Goal: Ask a question

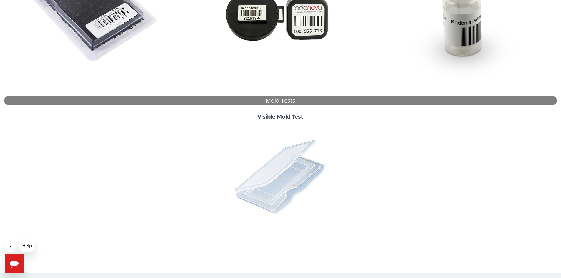
scroll to position [152, 0]
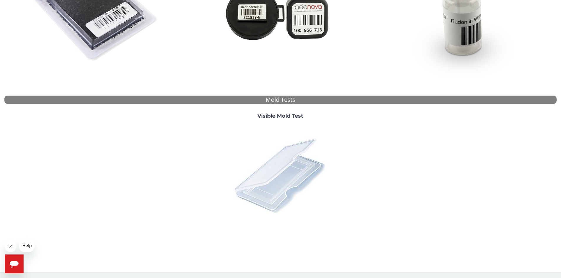
click at [287, 162] on img at bounding box center [280, 175] width 103 height 103
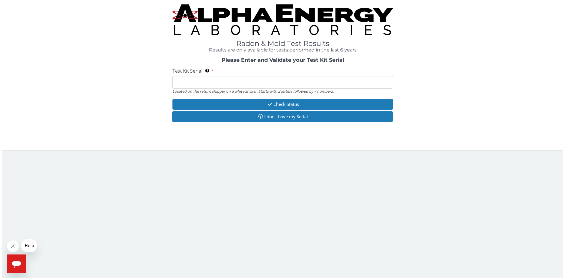
scroll to position [0, 0]
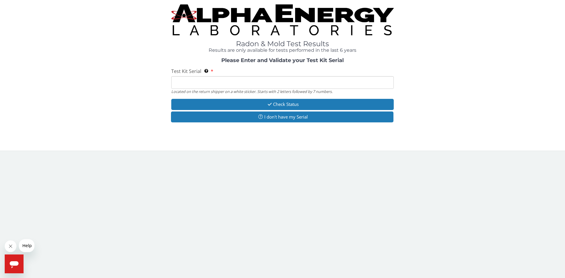
click at [200, 85] on input "Test Kit Serial Located on the return shipper on a white sticker. Starts with 2…" at bounding box center [282, 82] width 222 height 13
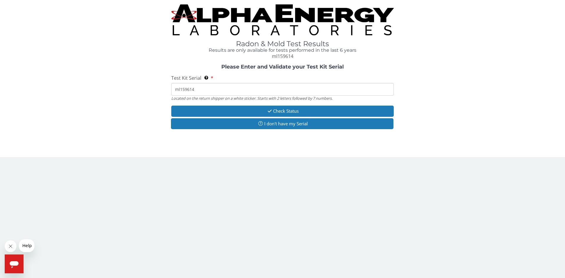
type input "ml159614"
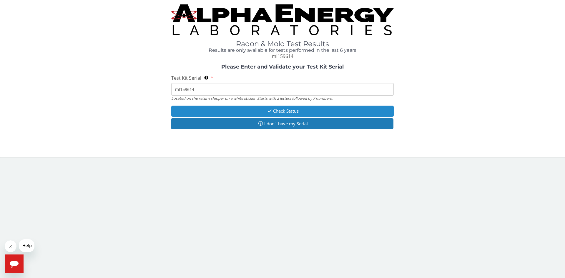
click at [271, 109] on icon "button" at bounding box center [269, 111] width 7 height 4
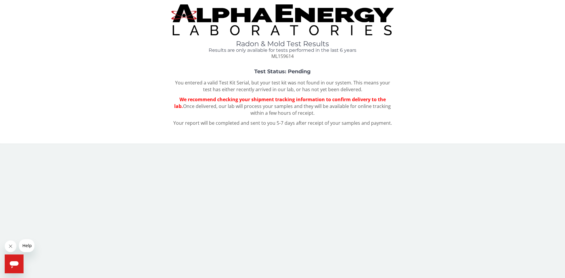
click at [18, 263] on icon "Open messaging window" at bounding box center [14, 264] width 9 height 7
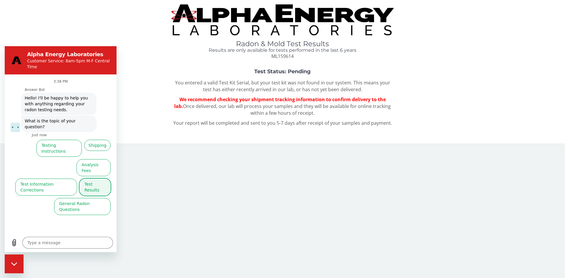
click at [103, 179] on button "Test Results" at bounding box center [94, 187] width 31 height 17
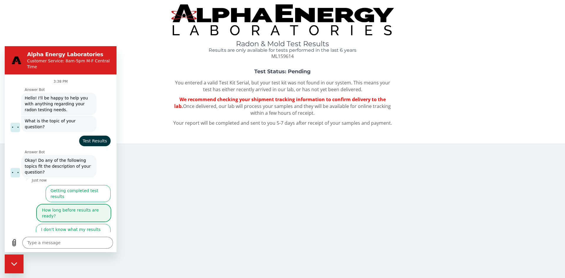
click at [68, 205] on button "How long before results are ready?" at bounding box center [74, 213] width 74 height 17
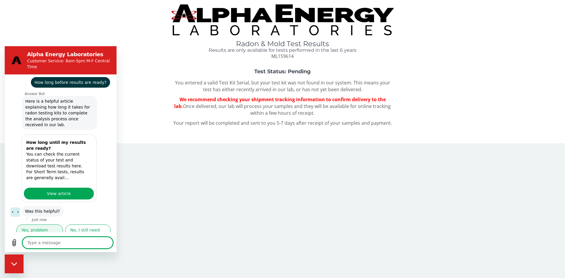
scroll to position [104, 0]
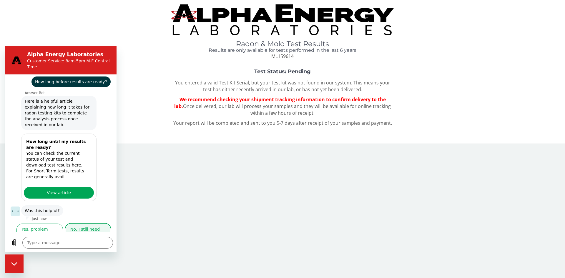
click at [68, 225] on button "No, I still need help" at bounding box center [87, 232] width 45 height 17
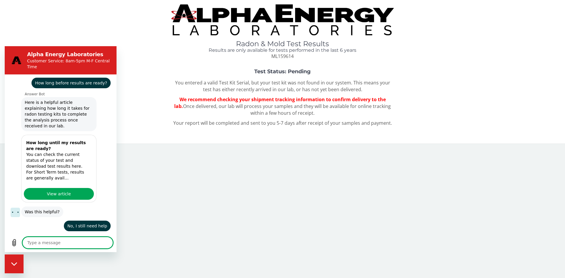
scroll to position [103, 0]
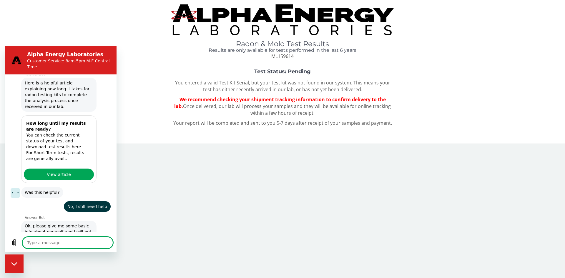
type textarea "x"
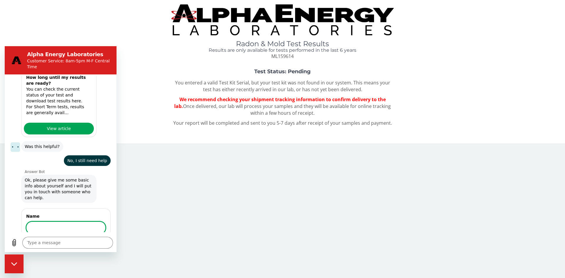
scroll to position [168, 0]
click at [67, 222] on input "Name" at bounding box center [65, 228] width 79 height 12
type input "[PERSON_NAME]"
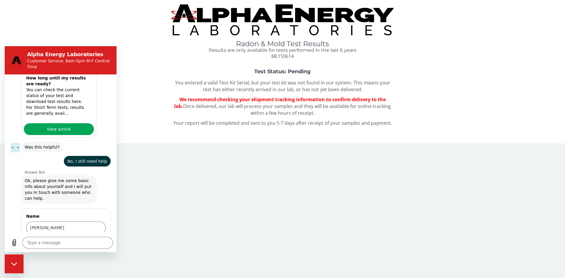
click at [94, 241] on span "Next" at bounding box center [96, 244] width 10 height 7
type textarea "x"
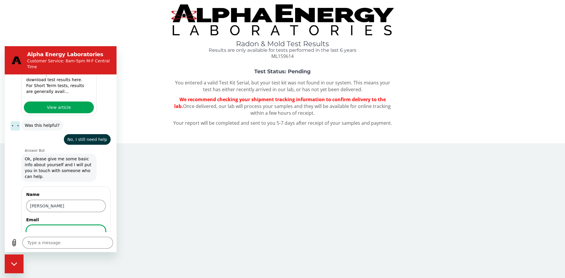
scroll to position [193, 0]
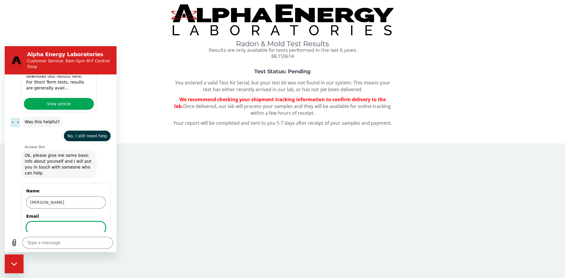
click at [50, 222] on input "Email" at bounding box center [65, 228] width 79 height 12
type input "[EMAIL_ADDRESS][DOMAIN_NAME]"
click at [96, 241] on span "Next" at bounding box center [96, 244] width 10 height 7
type textarea "x"
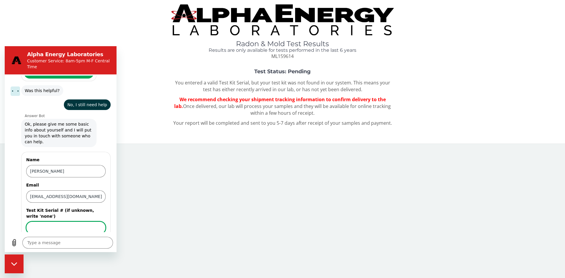
click at [74, 222] on input "Test Kit Serial # (if unknown, write 'none')" at bounding box center [65, 228] width 79 height 12
type input "ml159614"
click at [96, 239] on button "Send" at bounding box center [95, 245] width 20 height 12
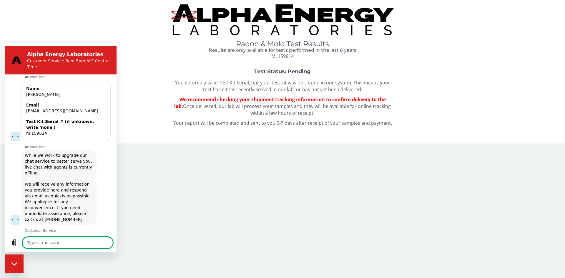
scroll to position [302, 0]
type textarea "x"
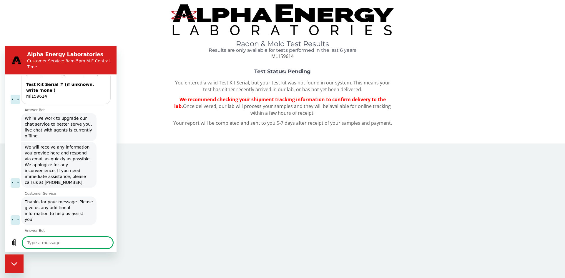
scroll to position [339, 0]
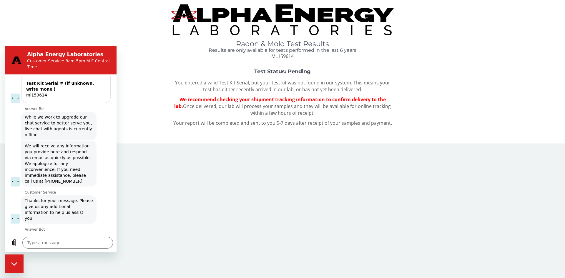
drag, startPoint x: 394, startPoint y: 164, endPoint x: 440, endPoint y: 140, distance: 51.2
click at [394, 164] on body "Radon & Mold Test Results Results are only available for tests performed in the…" at bounding box center [282, 139] width 565 height 278
